Goal: Task Accomplishment & Management: Manage account settings

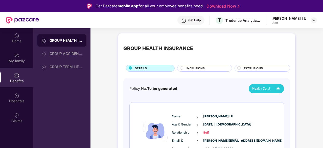
click at [281, 90] on img at bounding box center [278, 88] width 9 height 9
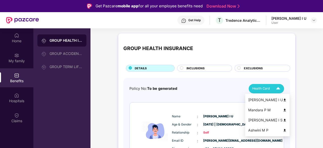
click at [281, 90] on img at bounding box center [278, 88] width 9 height 9
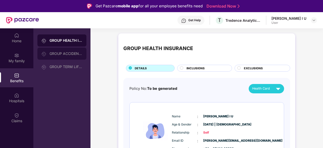
click at [50, 54] on div "GROUP ACCIDENTAL INSURANCE" at bounding box center [66, 54] width 33 height 4
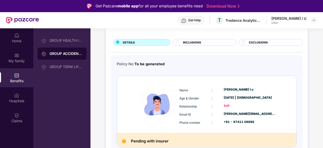
scroll to position [29, 0]
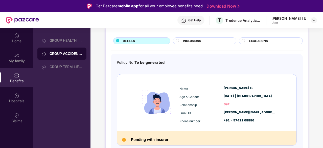
click at [63, 73] on div "GROUP HEALTH INSURANCE GROUP ACCIDENTAL INSURANCE GROUP TERM LIFE INSURANCE" at bounding box center [61, 102] width 57 height 148
click at [63, 65] on div "GROUP TERM LIFE INSURANCE" at bounding box center [66, 67] width 33 height 4
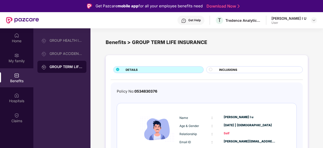
scroll to position [15, 0]
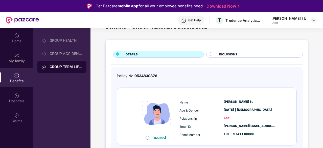
click at [228, 51] on div "INCLUSIONS" at bounding box center [254, 54] width 97 height 7
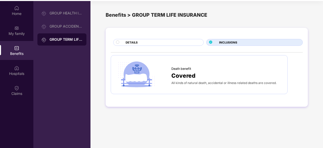
scroll to position [28, 0]
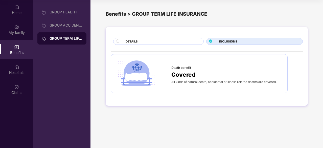
click at [143, 40] on div "DETAILS" at bounding box center [162, 41] width 78 height 5
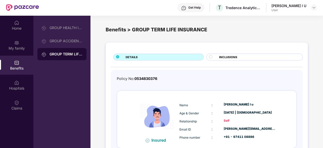
scroll to position [0, 0]
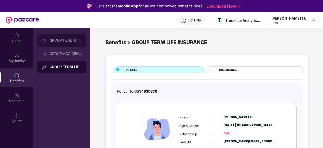
click at [59, 38] on div "GROUP HEALTH INSURANCE" at bounding box center [61, 40] width 49 height 12
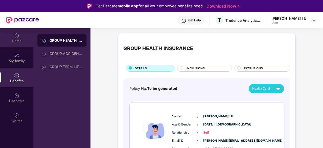
click at [18, 34] on img at bounding box center [16, 35] width 5 height 5
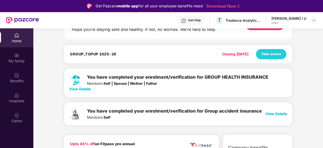
scroll to position [51, 0]
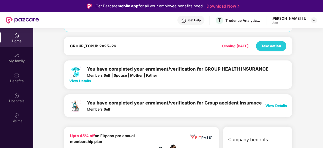
click at [80, 80] on span "View Details" at bounding box center [80, 81] width 22 height 4
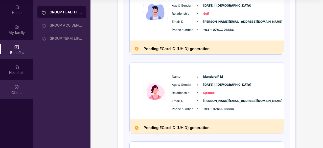
scroll to position [88, 0]
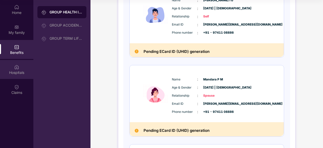
click at [21, 73] on div "Hospitals" at bounding box center [16, 72] width 33 height 5
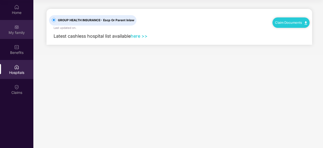
click at [19, 33] on div "My family" at bounding box center [16, 32] width 33 height 5
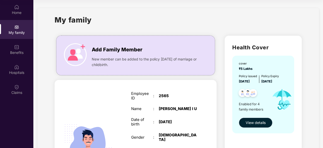
click at [261, 121] on span "View details" at bounding box center [256, 123] width 20 height 6
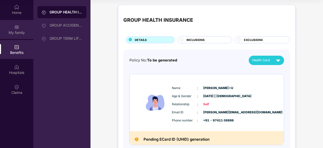
click at [19, 22] on div "My family" at bounding box center [16, 29] width 33 height 19
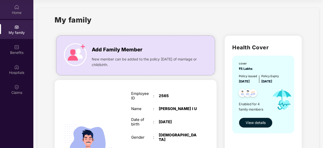
click at [18, 9] on img at bounding box center [16, 7] width 5 height 5
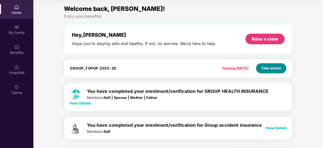
click at [268, 69] on span "Take action" at bounding box center [271, 68] width 20 height 5
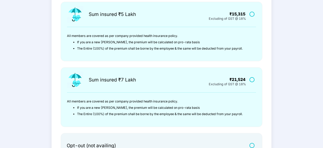
scroll to position [185, 0]
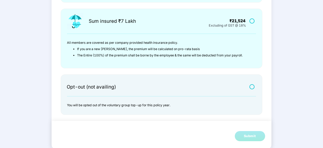
click at [252, 87] on label at bounding box center [253, 86] width 6 height 4
click at [244, 136] on div "Submit" at bounding box center [250, 136] width 12 height 5
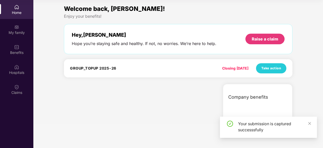
scroll to position [0, 0]
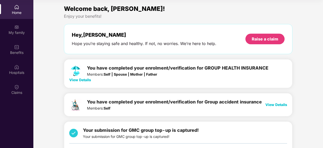
click at [18, 8] on img at bounding box center [16, 7] width 5 height 5
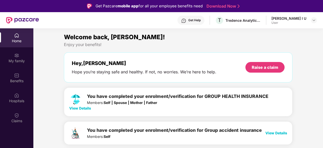
click at [319, 21] on header "Get Help T Tredence Analytics Solutions Private Limited [PERSON_NAME] I U User" at bounding box center [161, 20] width 323 height 16
click at [315, 20] on img at bounding box center [314, 20] width 4 height 4
